Goal: Transaction & Acquisition: Purchase product/service

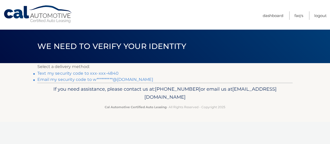
click at [103, 73] on link "Text my security code to xxx-xxx-4840" at bounding box center [77, 73] width 81 height 5
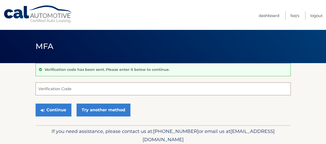
click at [93, 91] on input "Verification Code" at bounding box center [163, 89] width 255 height 13
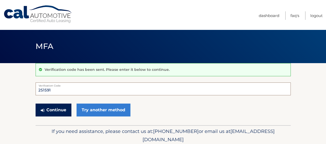
type input "251591"
click at [52, 114] on button "Continue" at bounding box center [54, 110] width 36 height 13
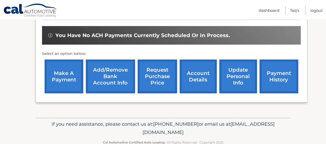
scroll to position [175, 0]
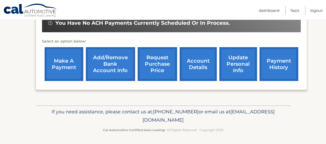
click at [63, 66] on link "make a payment" at bounding box center [64, 64] width 39 height 34
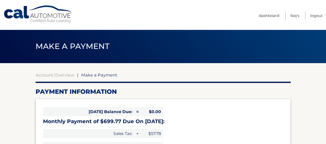
select select "OTgxZmU4MjktZWIzOS00NTI5LThmYTEtYTAwODlmNDVmMDFk"
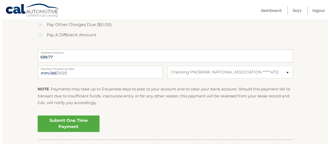
scroll to position [199, 0]
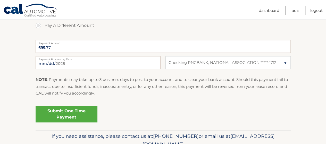
click at [67, 111] on link "Submit One Time Payment" at bounding box center [67, 114] width 62 height 17
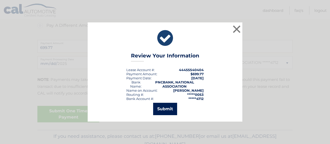
click at [163, 108] on button "Submit" at bounding box center [165, 109] width 24 height 12
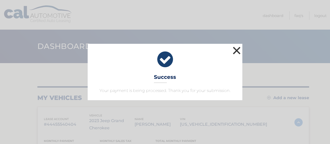
click at [234, 51] on button "×" at bounding box center [237, 50] width 10 height 10
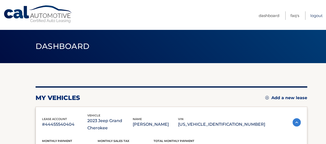
click at [314, 15] on link "Logout" at bounding box center [317, 15] width 12 height 9
